Goal: Information Seeking & Learning: Compare options

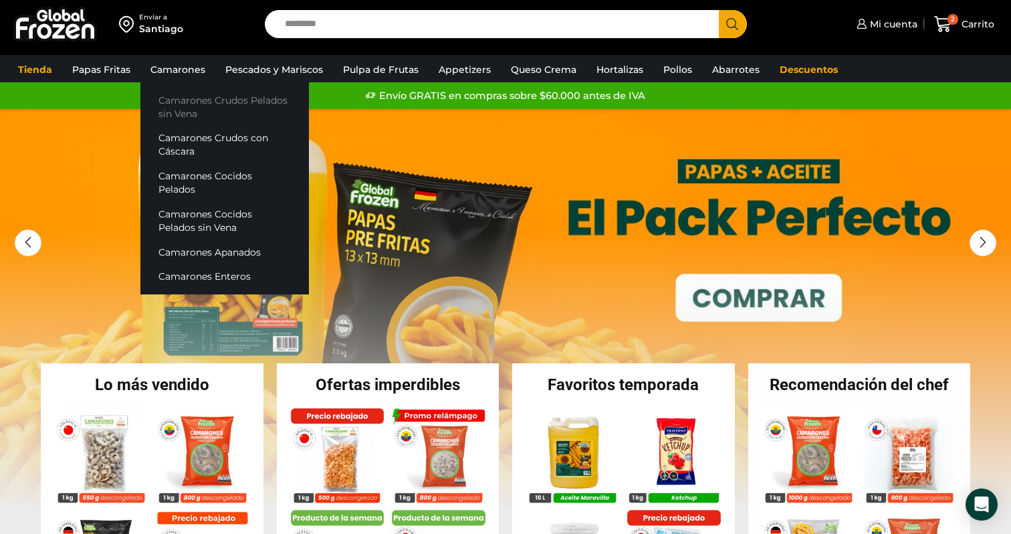
click at [193, 102] on link "Camarones Crudos Pelados sin Vena" at bounding box center [224, 107] width 168 height 38
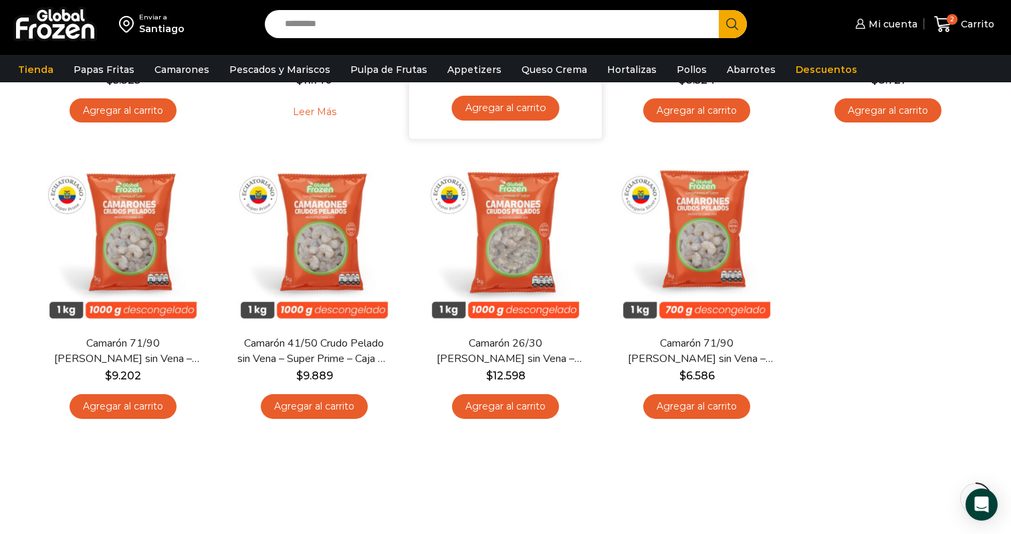
scroll to position [356, 0]
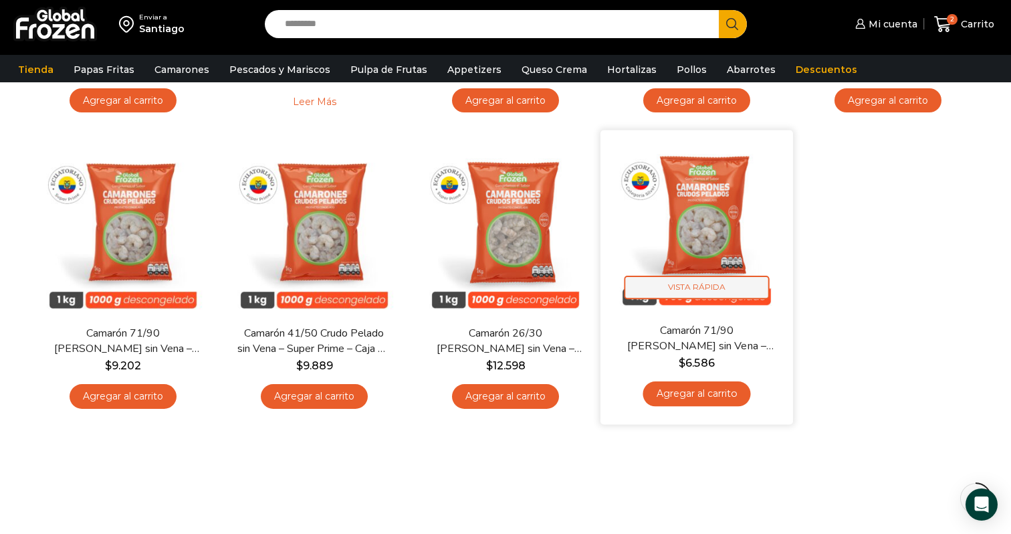
click at [719, 286] on span "Vista Rápida" at bounding box center [696, 286] width 145 height 23
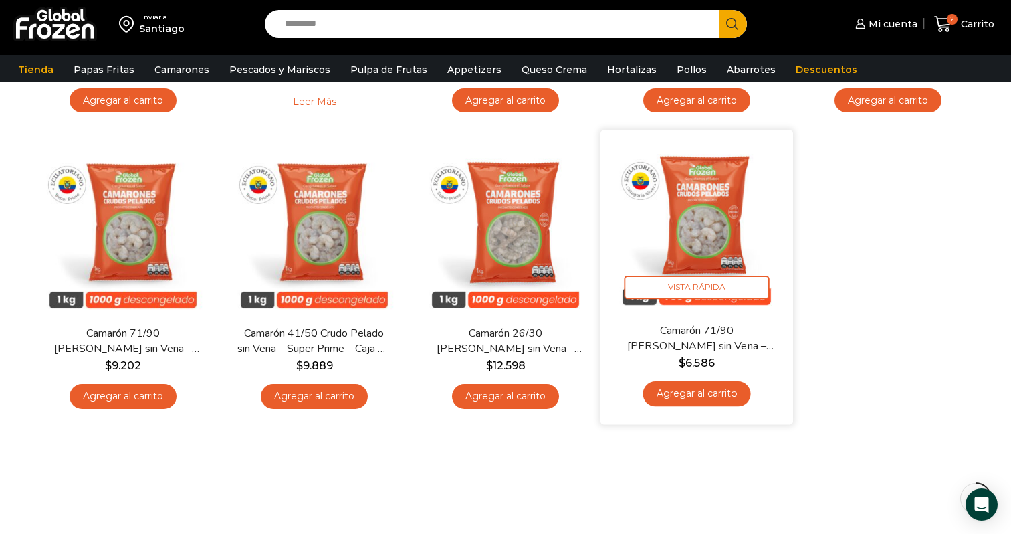
click at [717, 231] on img at bounding box center [696, 226] width 173 height 173
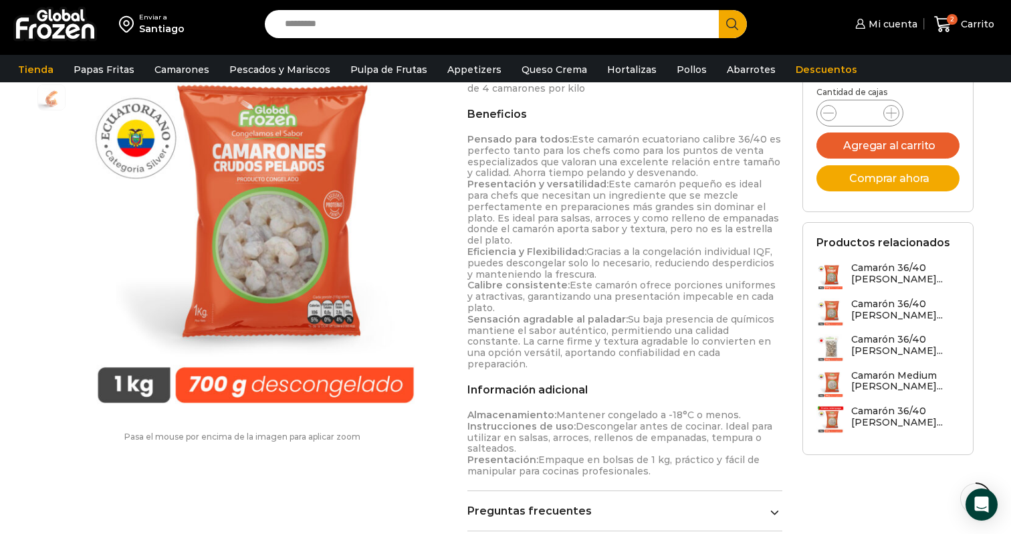
scroll to position [882, 0]
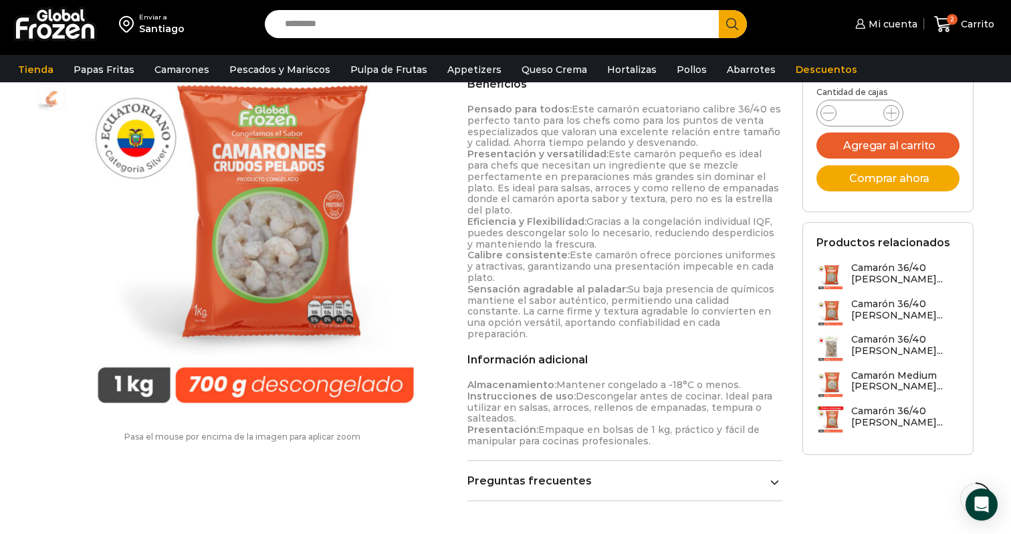
click at [771, 477] on icon at bounding box center [774, 481] width 9 height 9
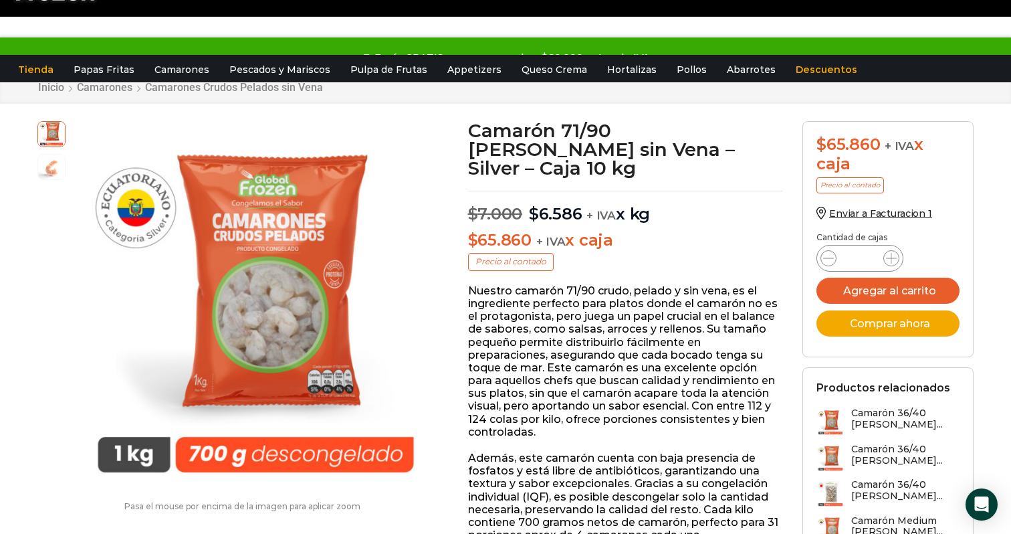
scroll to position [0, 0]
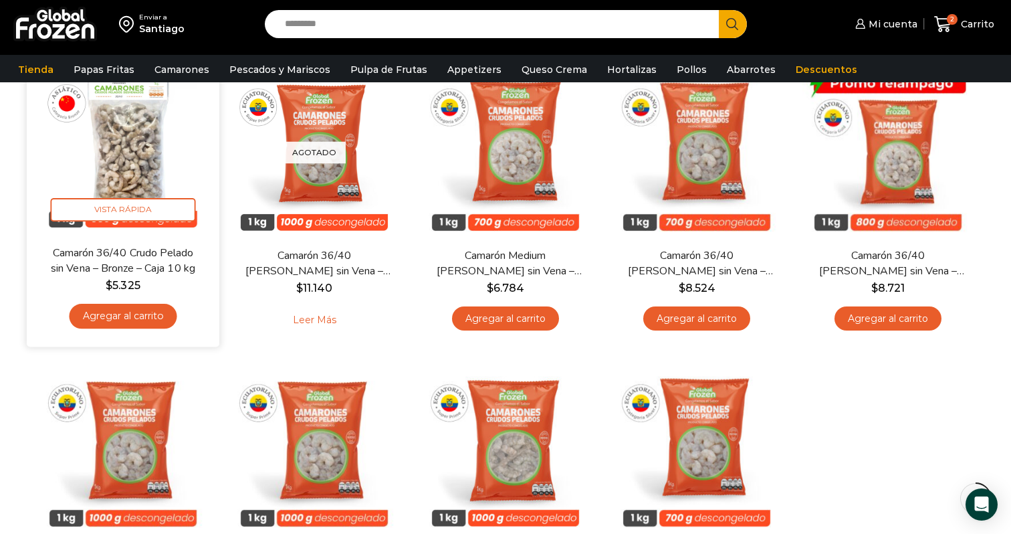
scroll to position [107, 0]
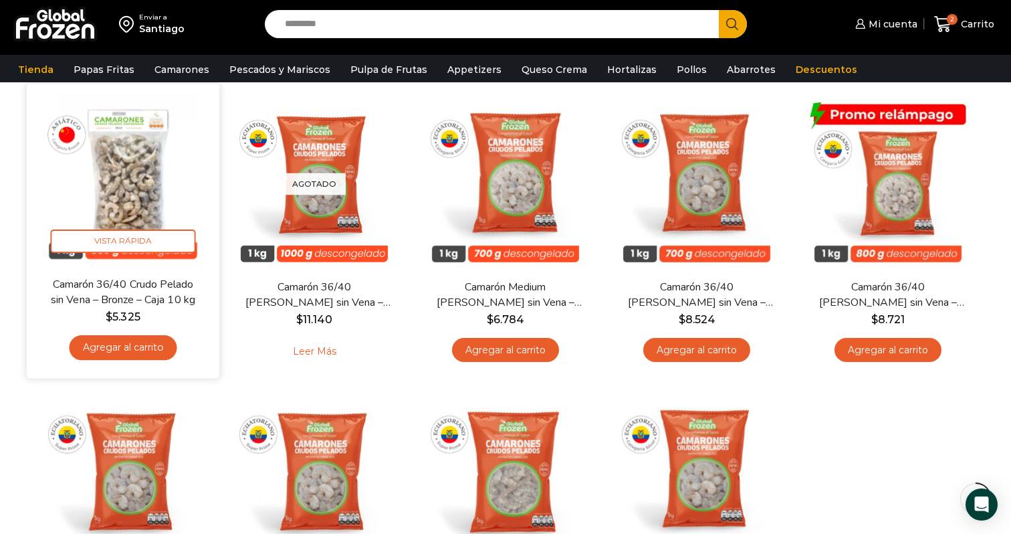
click at [147, 185] on img at bounding box center [123, 180] width 173 height 173
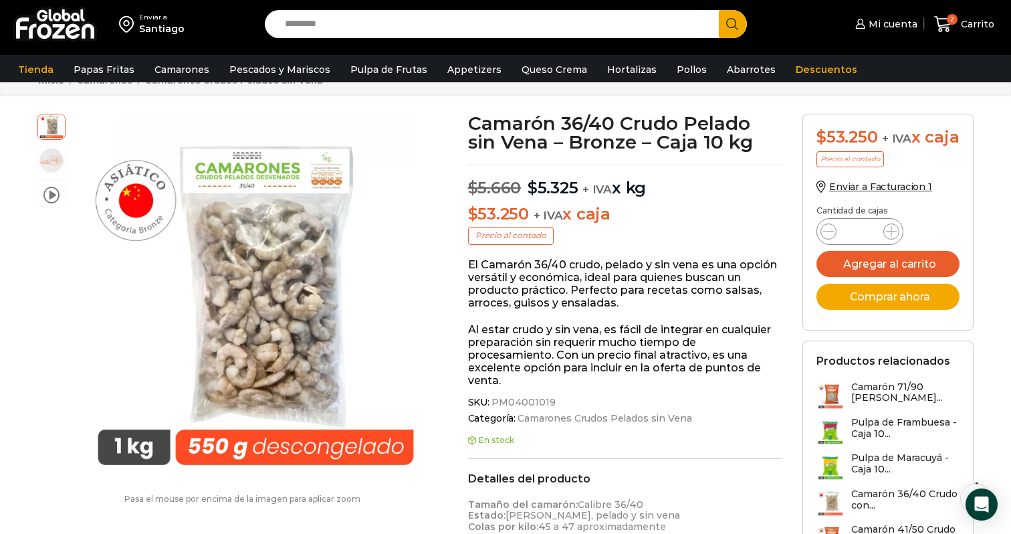
scroll to position [38, 0]
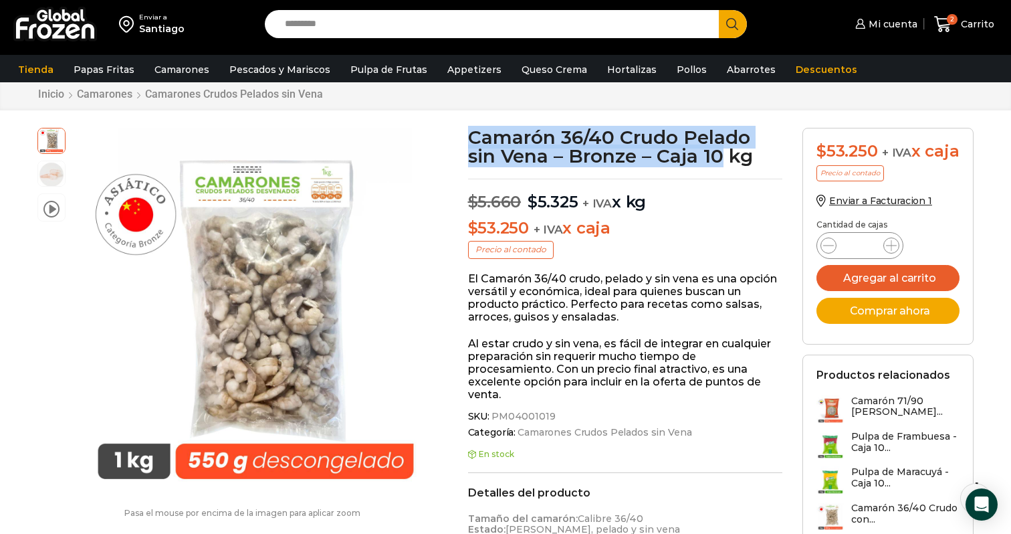
drag, startPoint x: 474, startPoint y: 137, endPoint x: 718, endPoint y: 152, distance: 244.5
click at [718, 152] on h1 "Camarón 36/40 Crudo Pelado sin Vena – Bronze – Caja 10 kg" at bounding box center [625, 146] width 315 height 37
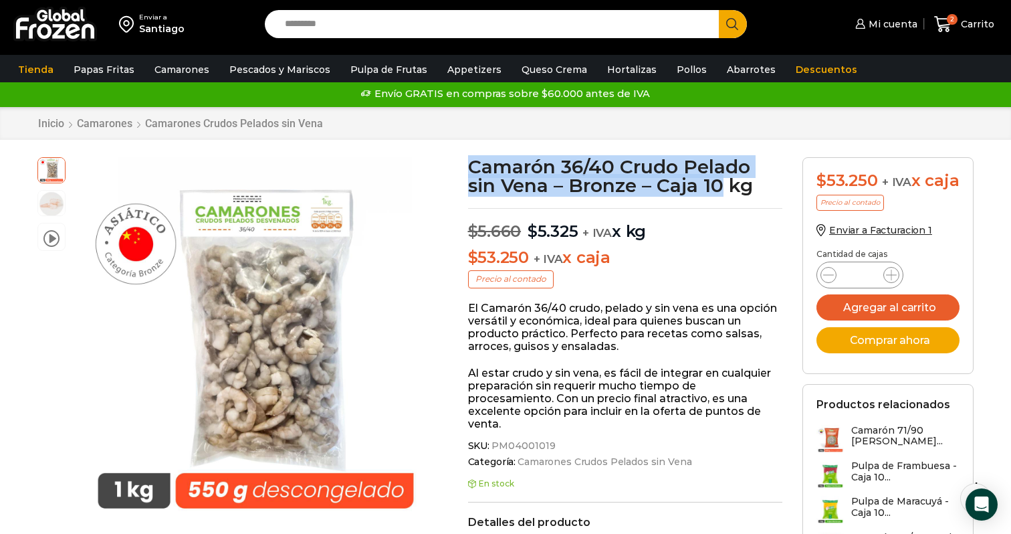
scroll to position [0, 0]
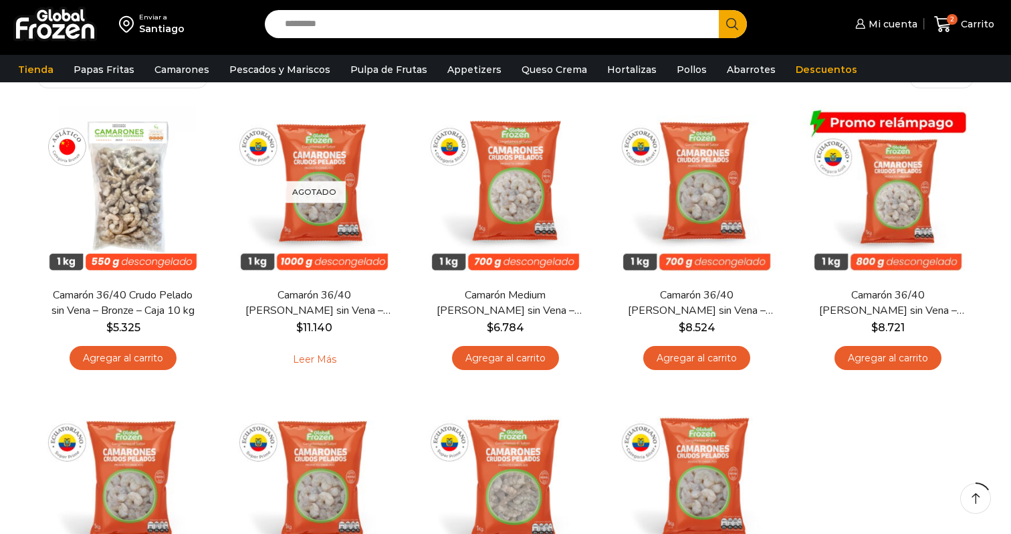
scroll to position [107, 0]
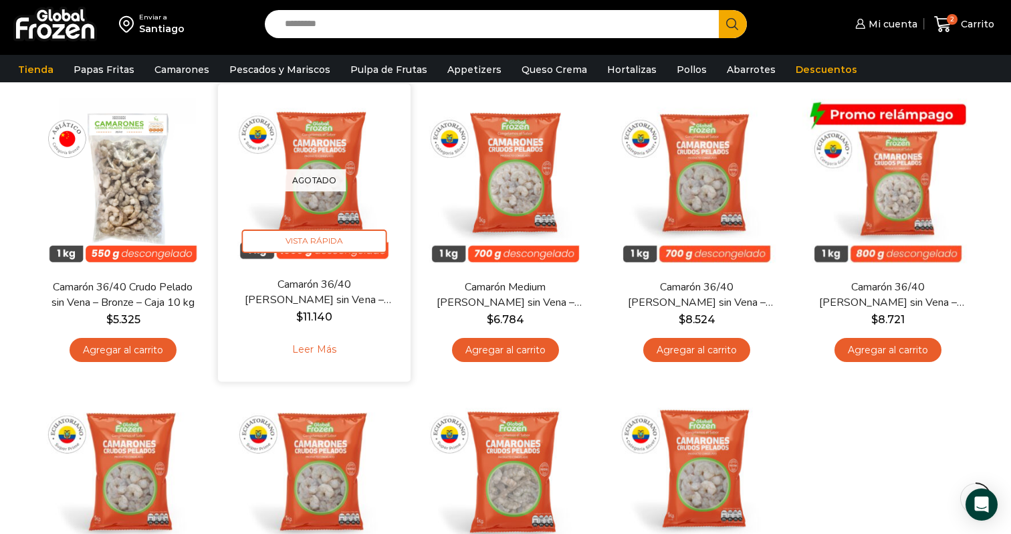
click at [342, 181] on p "Agotado" at bounding box center [315, 179] width 64 height 22
click at [324, 162] on img at bounding box center [314, 180] width 173 height 173
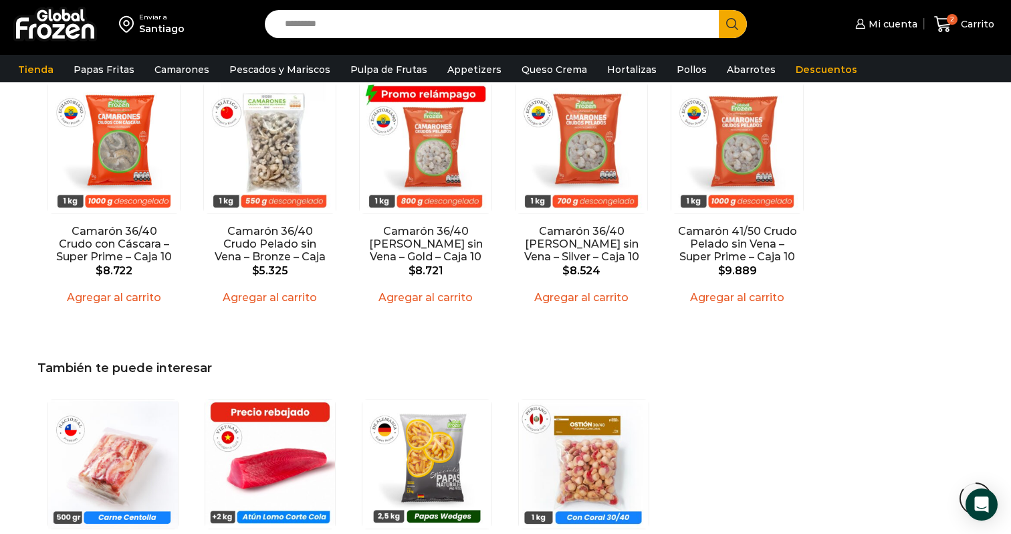
scroll to position [1765, 0]
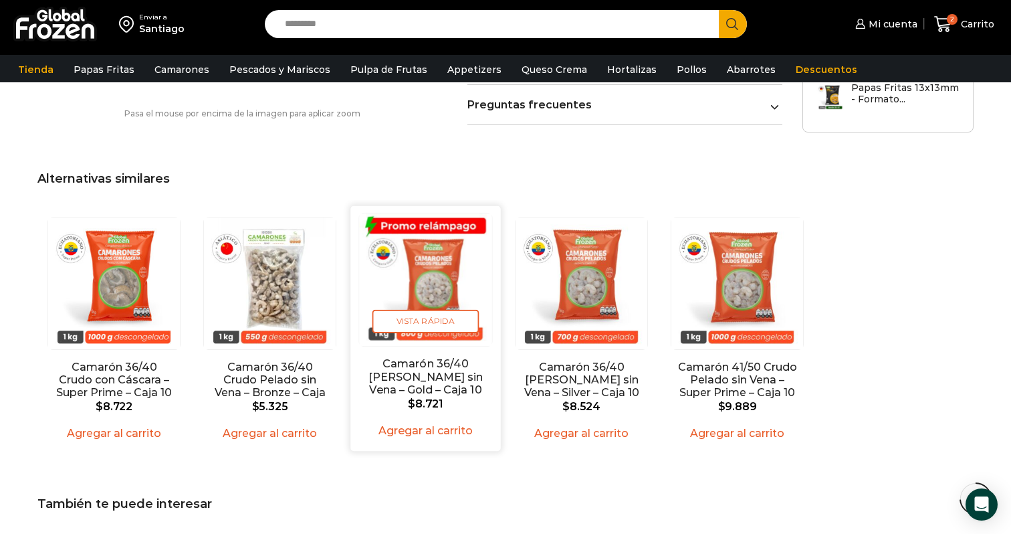
click at [459, 289] on img "3 / 5" at bounding box center [425, 279] width 132 height 132
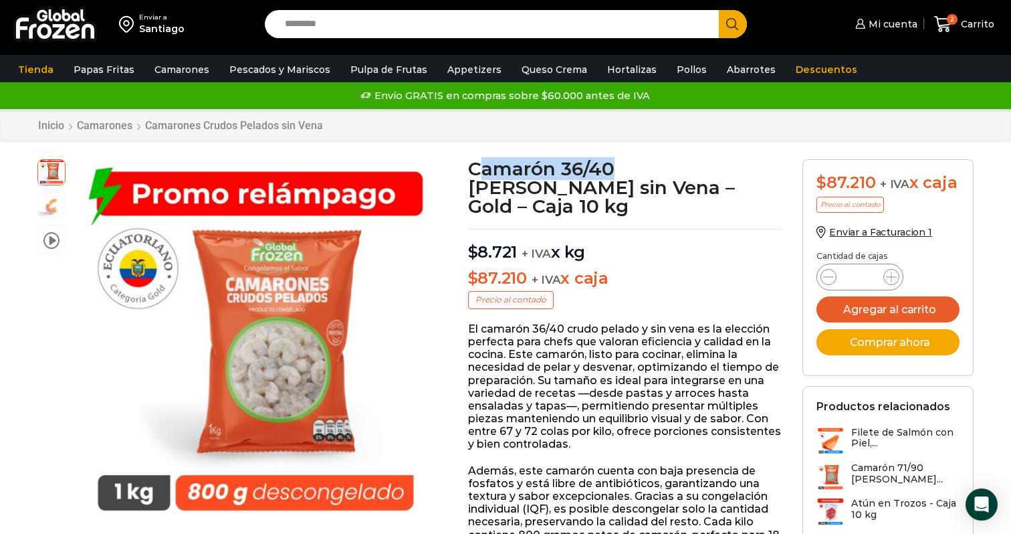
drag, startPoint x: 475, startPoint y: 164, endPoint x: 610, endPoint y: 164, distance: 135.1
click at [610, 164] on h1 "Camarón 36/40 Crudo Pelado sin Vena – Gold – Caja 10 kg" at bounding box center [625, 187] width 315 height 56
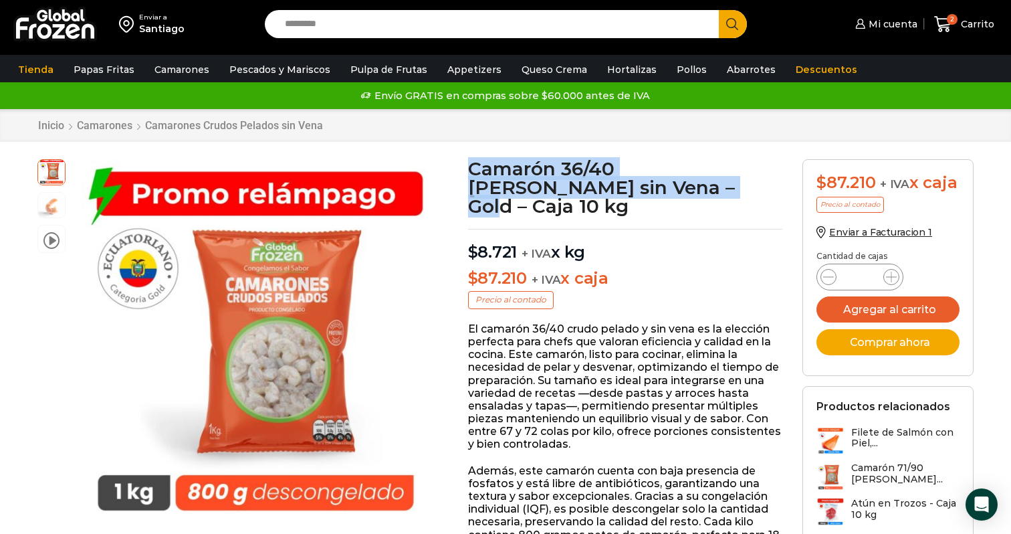
drag, startPoint x: 472, startPoint y: 164, endPoint x: 615, endPoint y: 188, distance: 145.0
click at [615, 188] on h1 "Camarón 36/40 Crudo Pelado sin Vena – Gold – Caja 10 kg" at bounding box center [625, 187] width 315 height 56
copy h1 "Camarón 36/40 Crudo Pelado sin Vena – Gold"
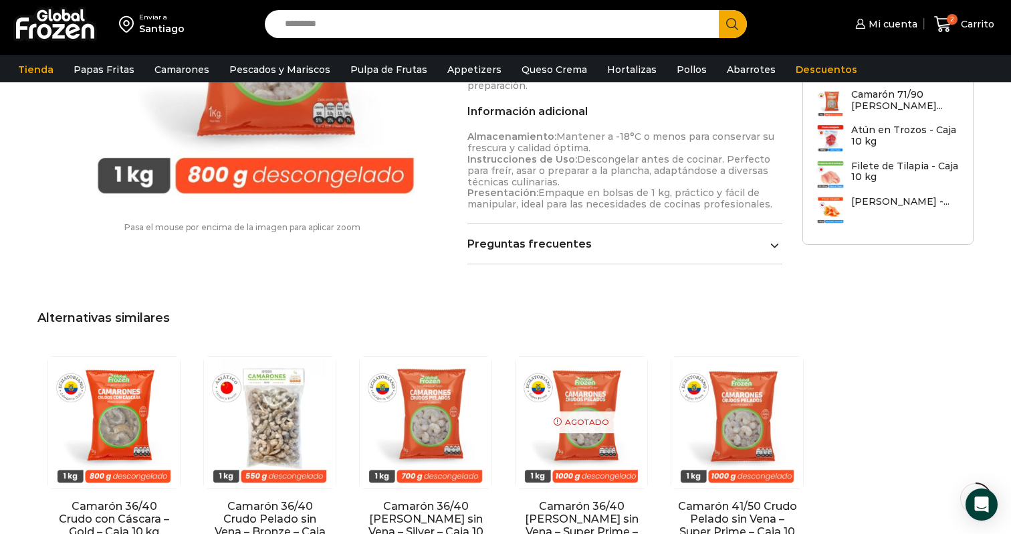
scroll to position [1126, 0]
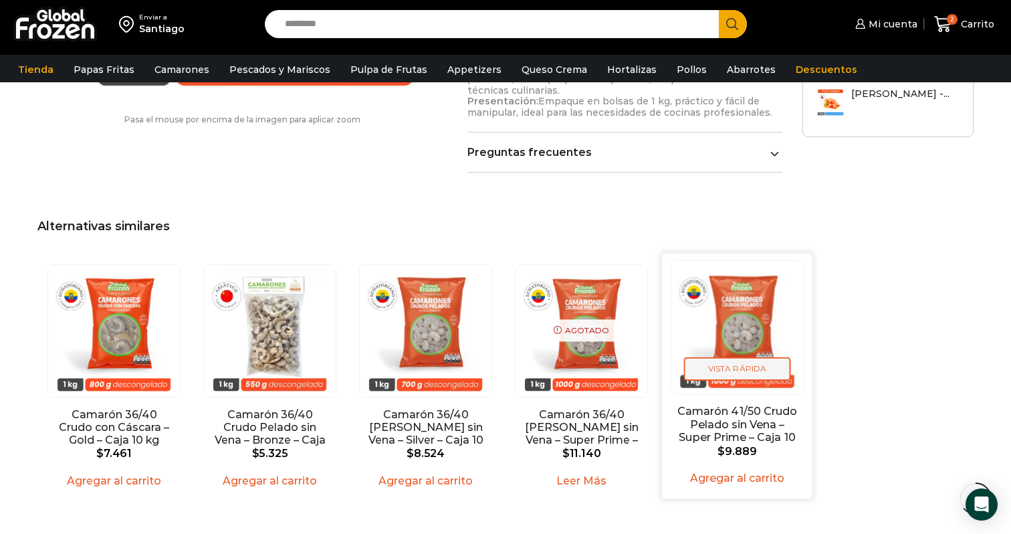
click at [745, 357] on span "Vista Rápida" at bounding box center [737, 368] width 107 height 23
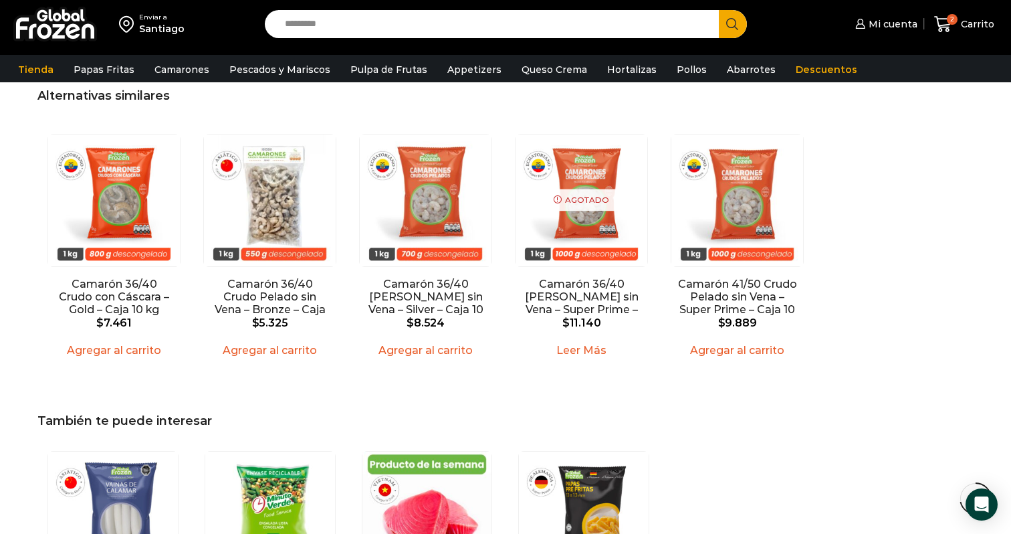
scroll to position [1254, 0]
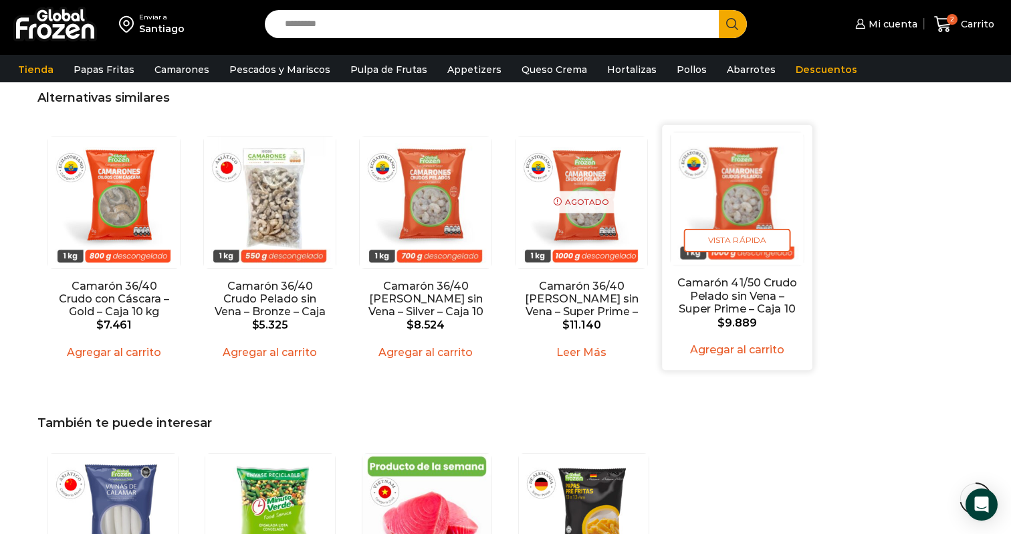
click at [753, 144] on img "5 / 5" at bounding box center [737, 198] width 132 height 132
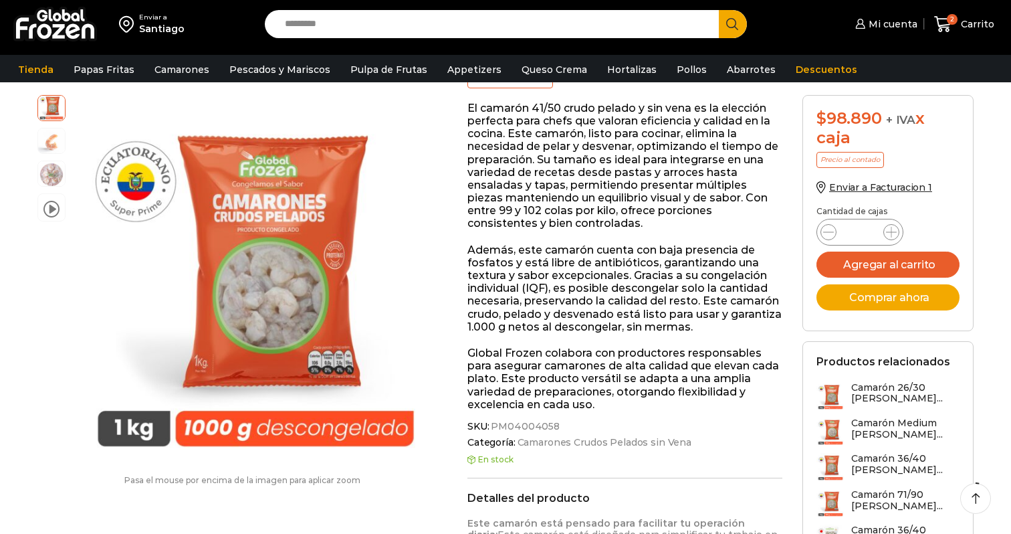
scroll to position [396, 0]
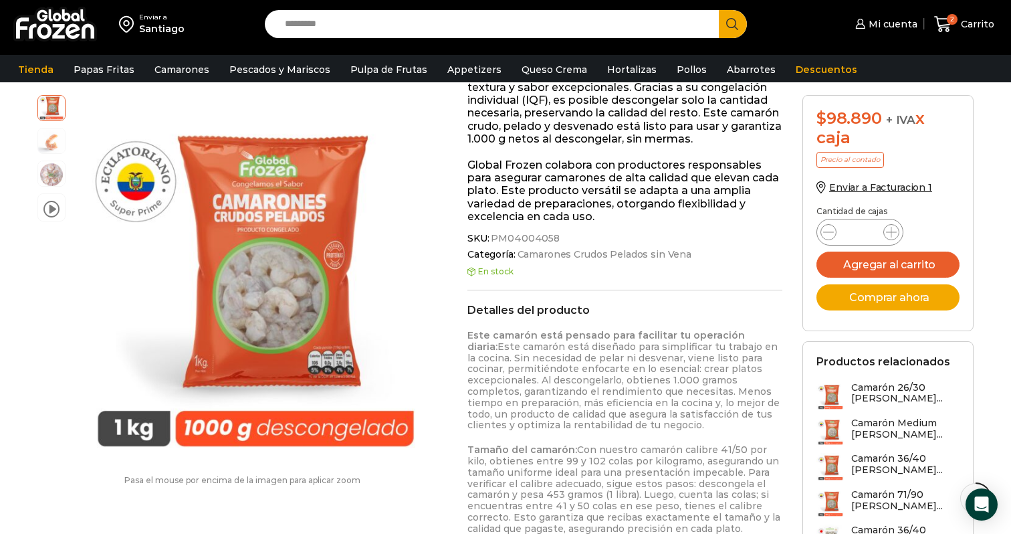
click at [473, 35] on input "Search input" at bounding box center [495, 24] width 434 height 28
paste input "**********"
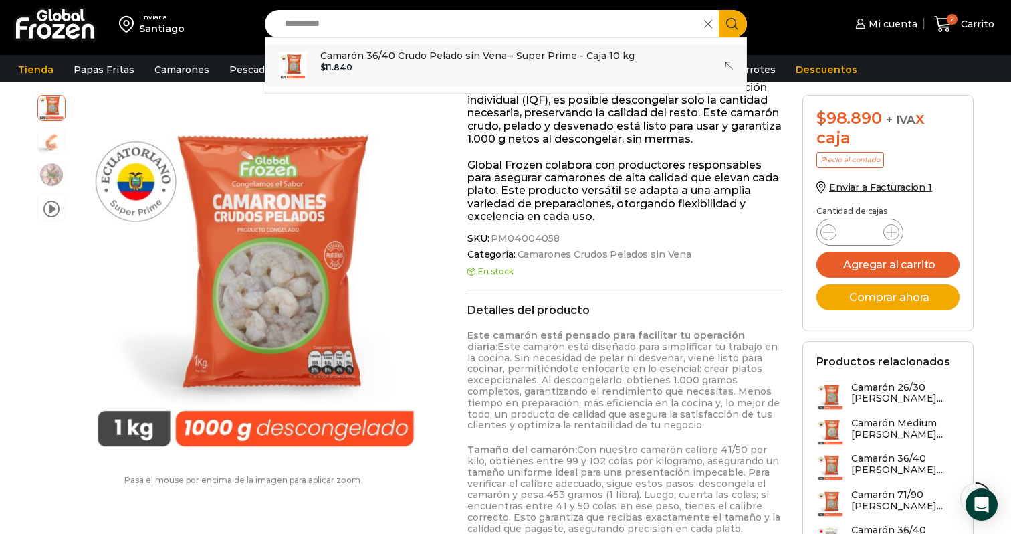
click at [488, 53] on p "Camarón 36/40 Crudo Pelado sin Vena - Super Prime - Caja 10 kg" at bounding box center [477, 55] width 314 height 15
type input "**********"
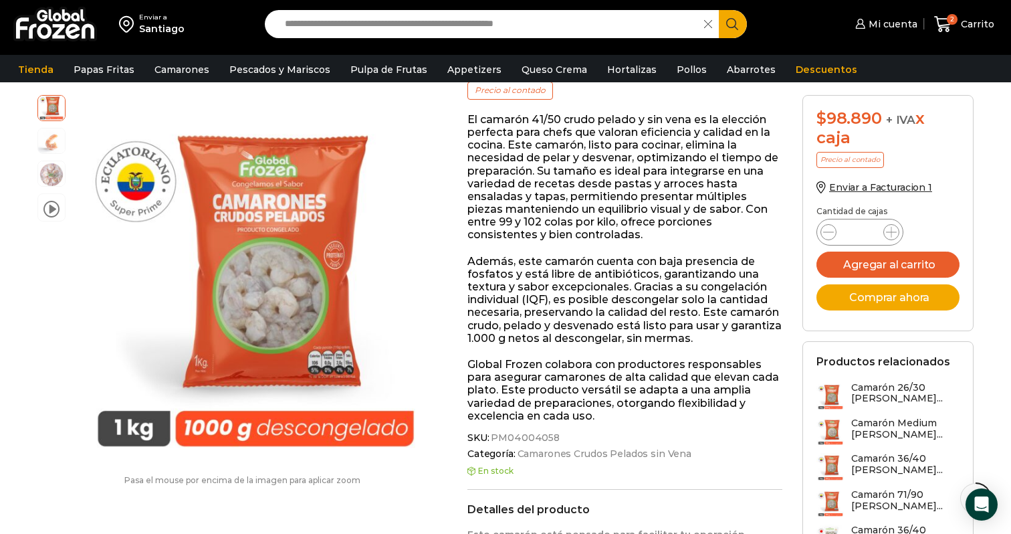
scroll to position [136, 0]
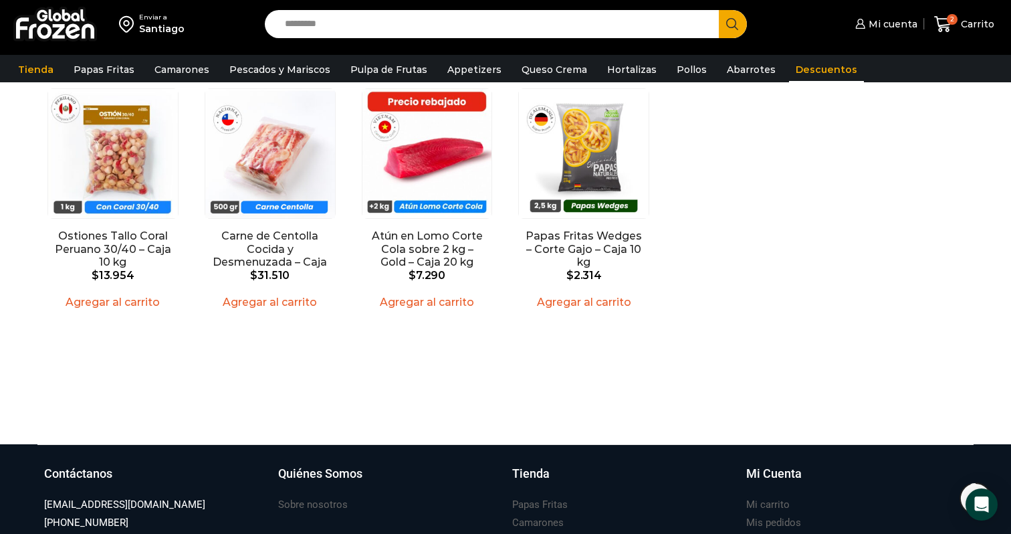
scroll to position [2163, 0]
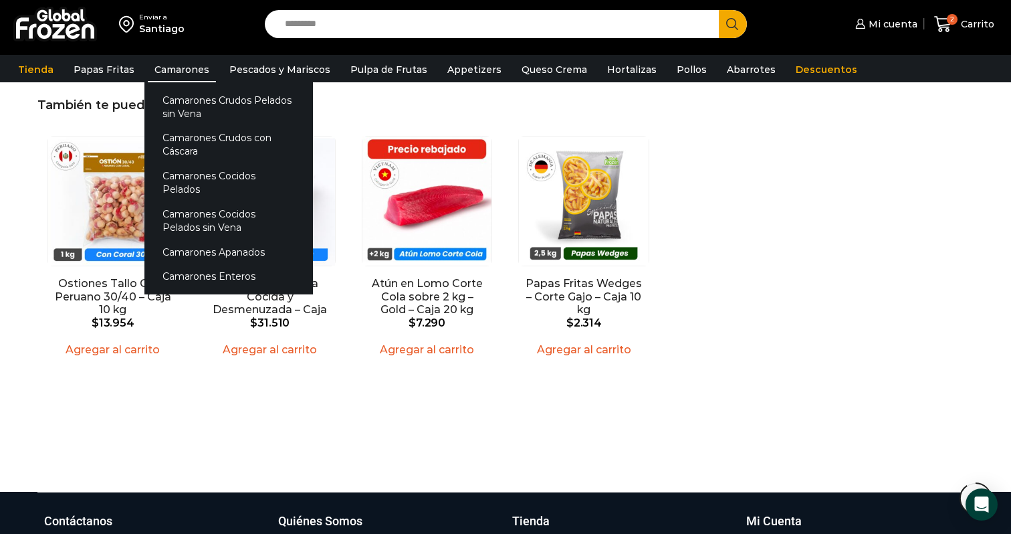
click at [174, 70] on link "Camarones" at bounding box center [182, 69] width 68 height 25
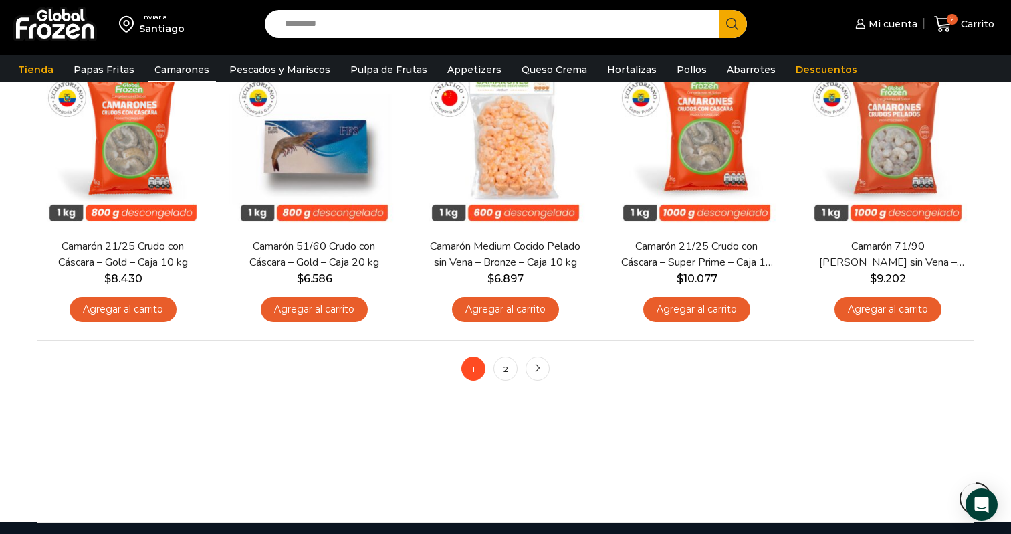
scroll to position [1056, 0]
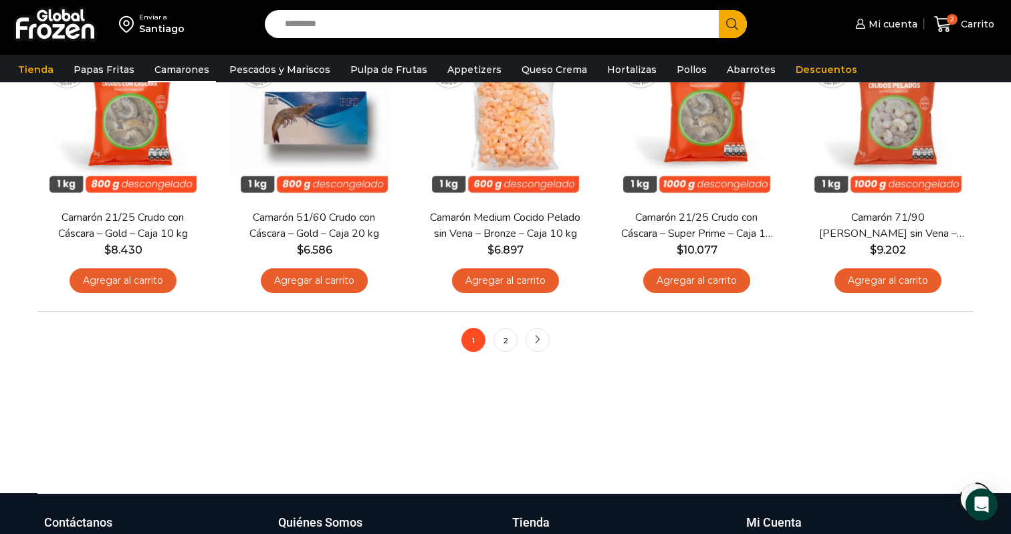
click at [518, 338] on ul "1 2 next" at bounding box center [505, 340] width 88 height 24
click at [513, 340] on link "2" at bounding box center [505, 340] width 24 height 24
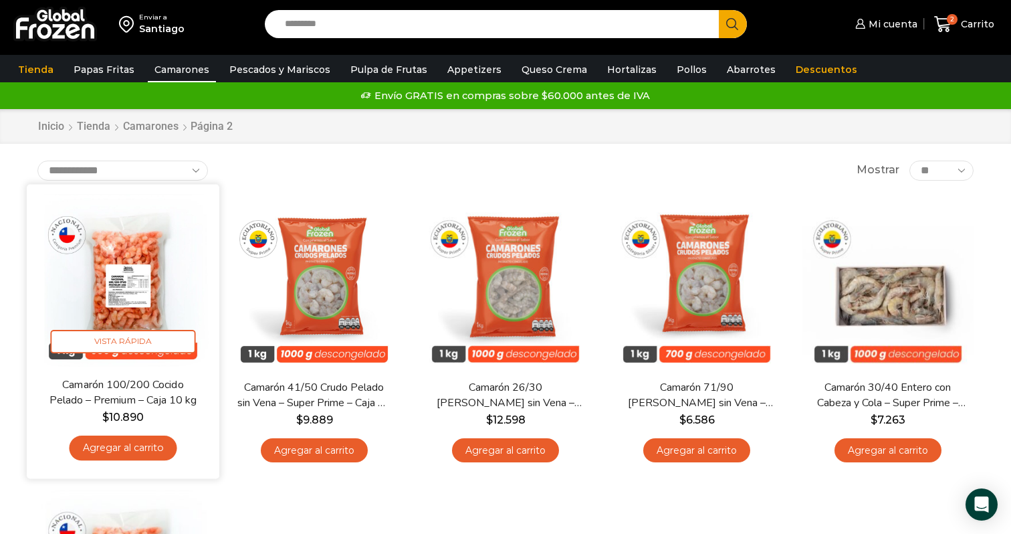
click at [150, 267] on img at bounding box center [123, 280] width 173 height 173
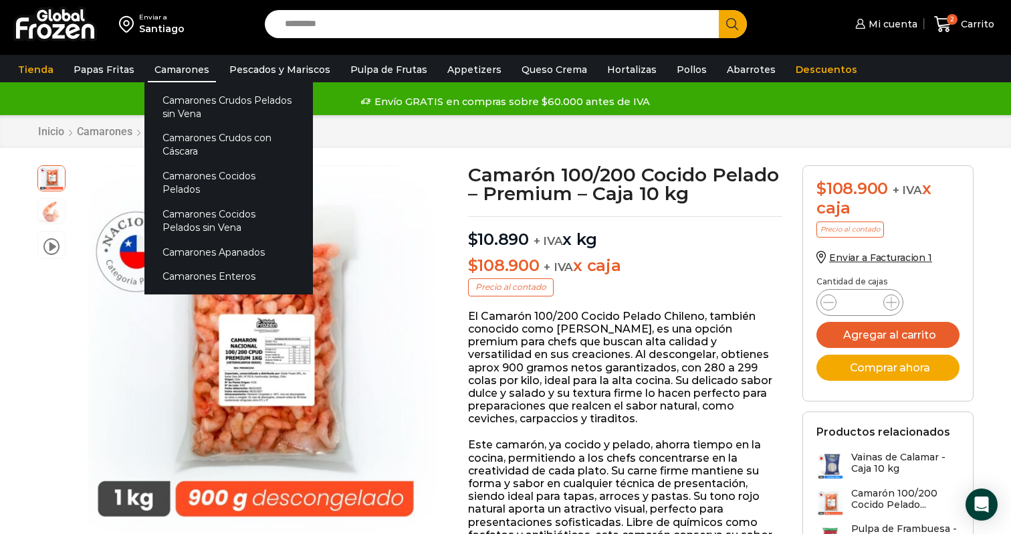
click at [175, 65] on link "Camarones" at bounding box center [182, 69] width 68 height 25
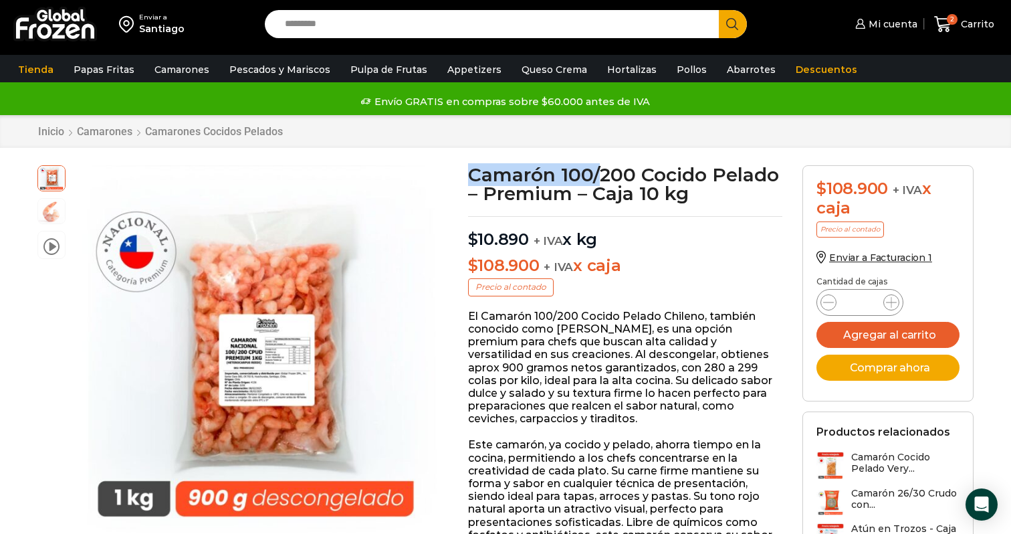
drag, startPoint x: 474, startPoint y: 175, endPoint x: 602, endPoint y: 167, distance: 128.6
click at [602, 167] on h1 "Camarón 100/200 Cocido Pelado – Premium – Caja 10 kg" at bounding box center [625, 183] width 315 height 37
drag, startPoint x: 639, startPoint y: 174, endPoint x: 453, endPoint y: 175, distance: 185.2
copy div "video Pasa el mouse por encima de la imagen para aplicar zoom Camarón 100/200 C…"
